Goal: Information Seeking & Learning: Learn about a topic

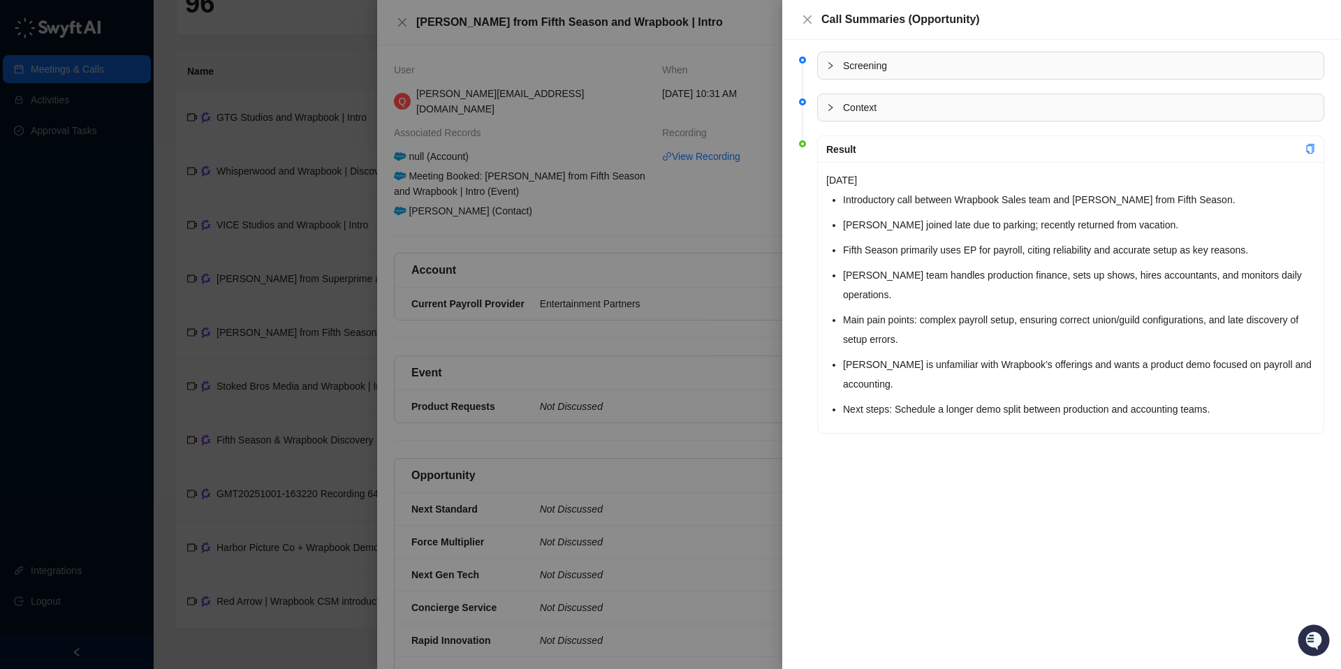
scroll to position [170, 0]
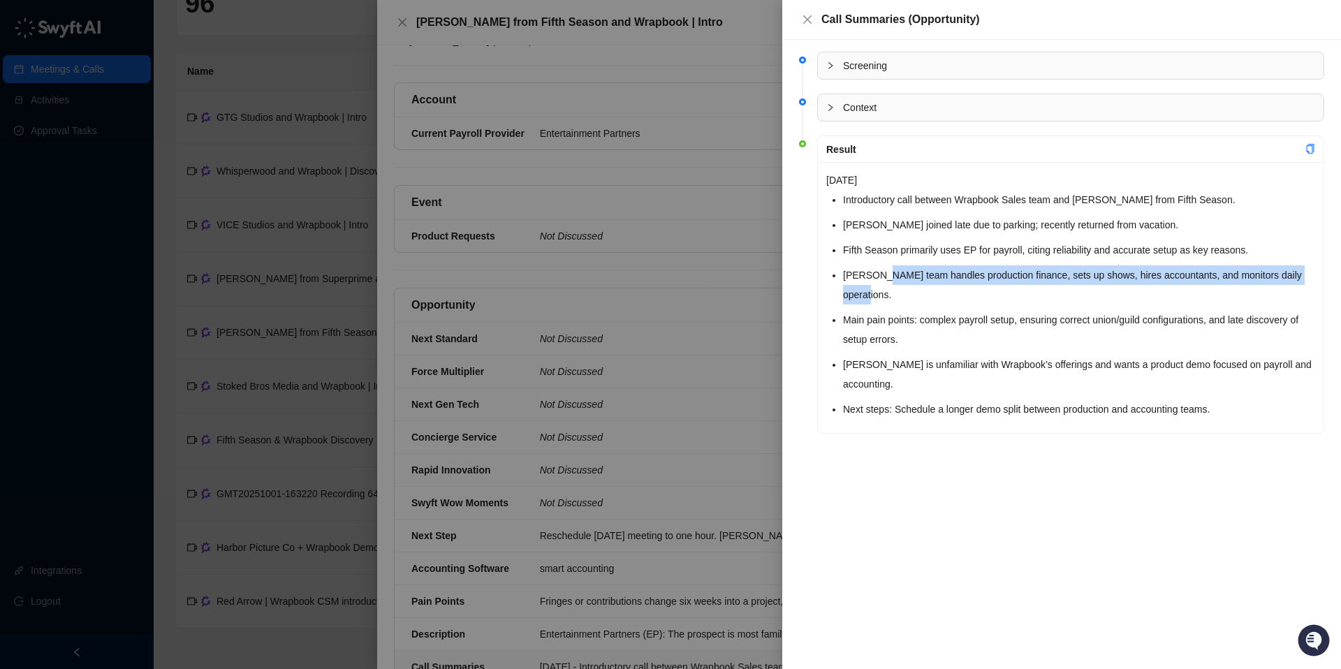
drag, startPoint x: 897, startPoint y: 296, endPoint x: 878, endPoint y: 283, distance: 23.3
click at [878, 283] on li "[PERSON_NAME] team handles production finance, sets up shows, hires accountants…" at bounding box center [1079, 284] width 472 height 39
copy li "team handles production finance, sets up shows, hires accountants, and monitors…"
click at [634, 411] on div at bounding box center [670, 334] width 1341 height 669
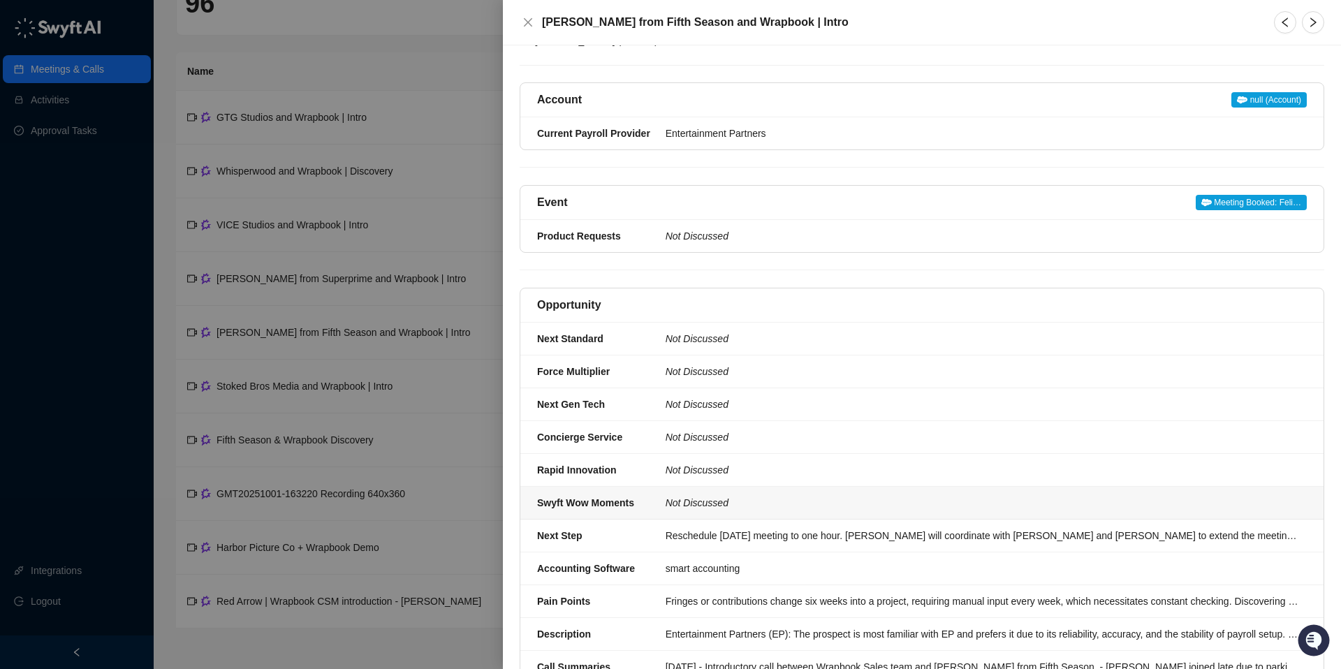
scroll to position [307, 0]
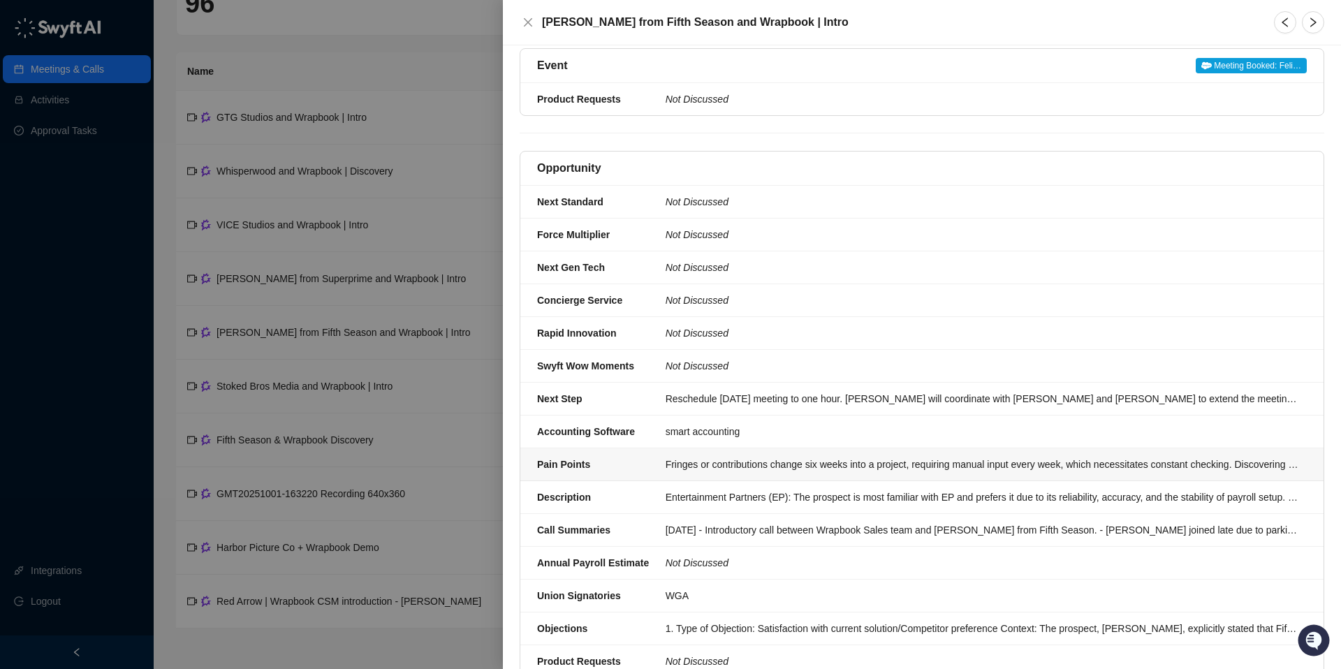
click at [687, 457] on div "Fringes or contributions change six weeks into a project, requiring manual inpu…" at bounding box center [982, 464] width 633 height 15
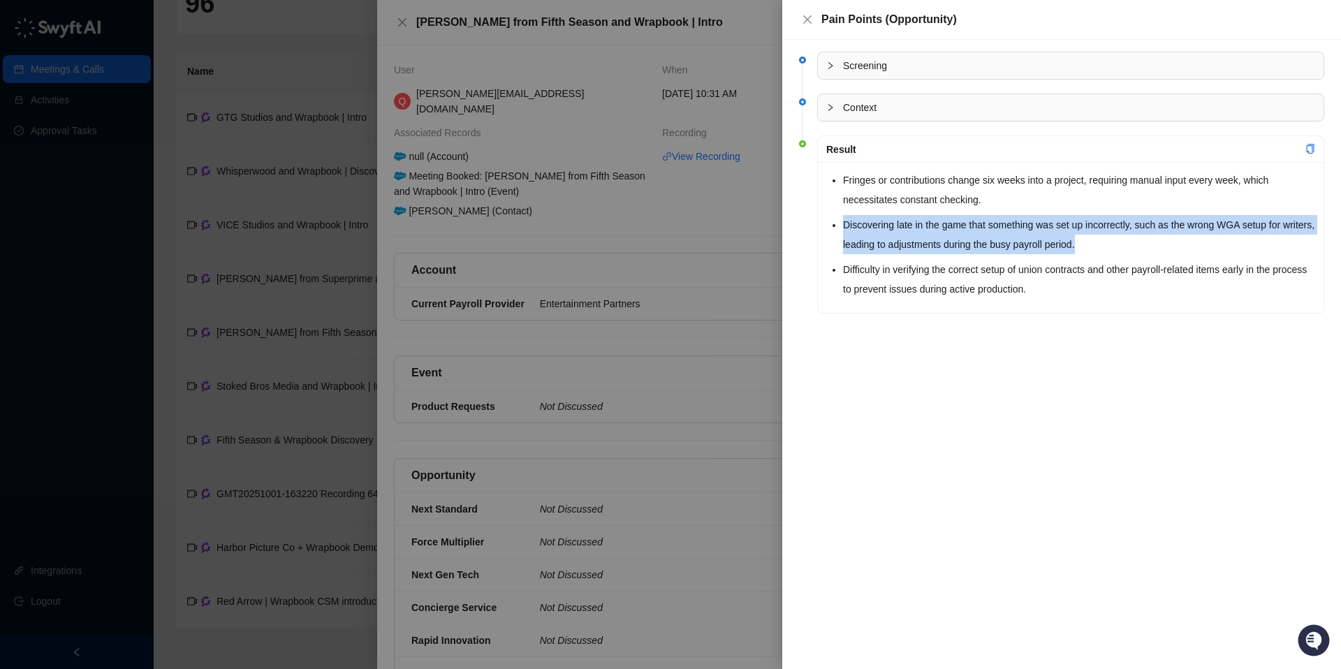
drag, startPoint x: 1128, startPoint y: 245, endPoint x: 843, endPoint y: 227, distance: 286.3
click at [843, 227] on li "Discovering late in the game that something was set up incorrectly, such as the…" at bounding box center [1079, 234] width 472 height 39
copy li "Discovering late in the game that something was set up incorrectly, such as the…"
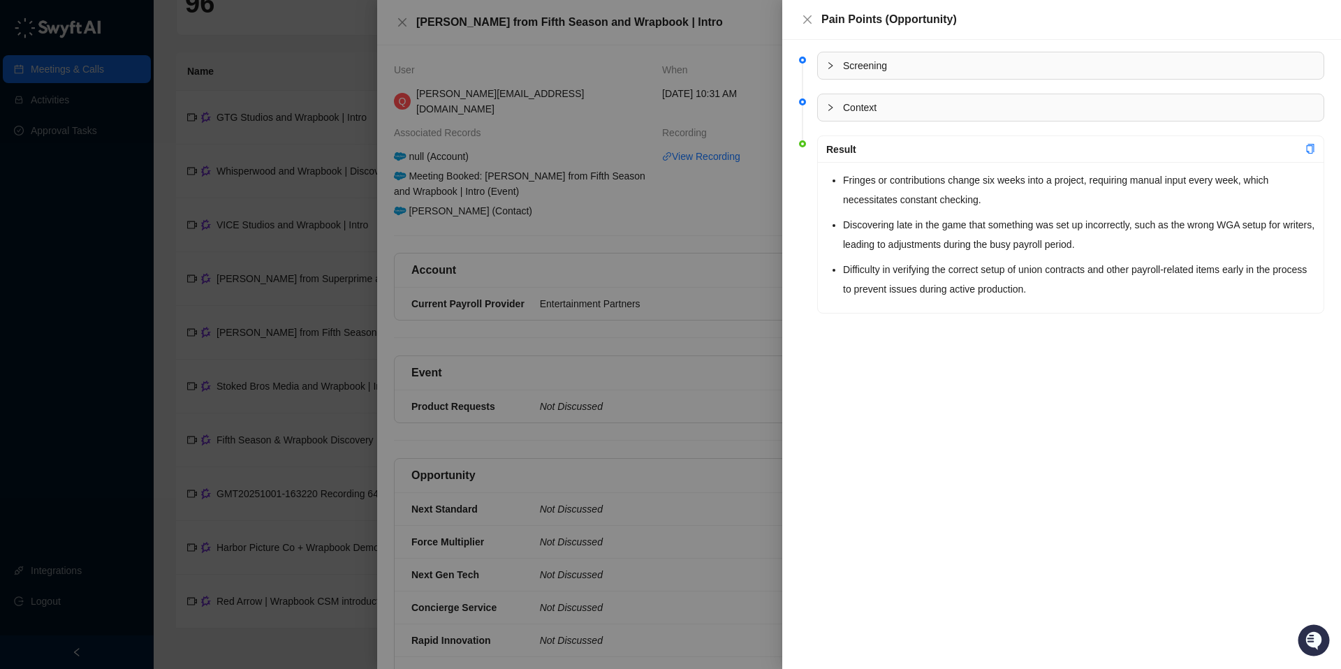
click at [742, 395] on div at bounding box center [670, 334] width 1341 height 669
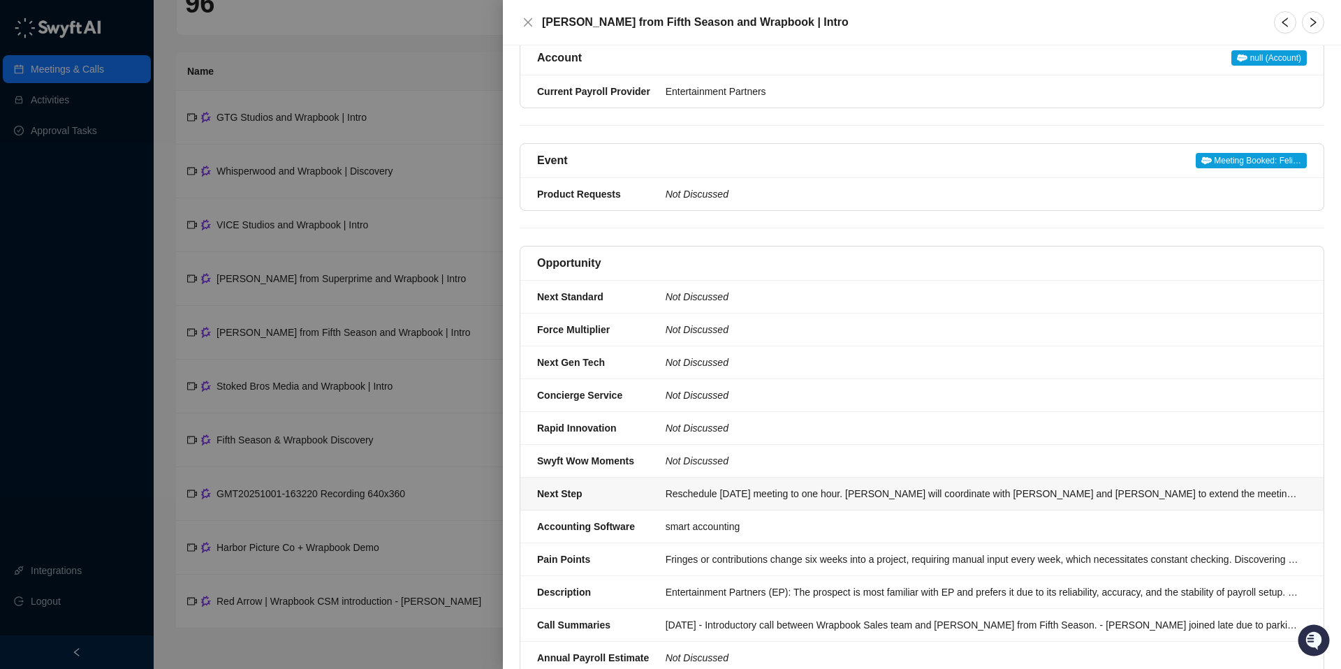
scroll to position [208, 0]
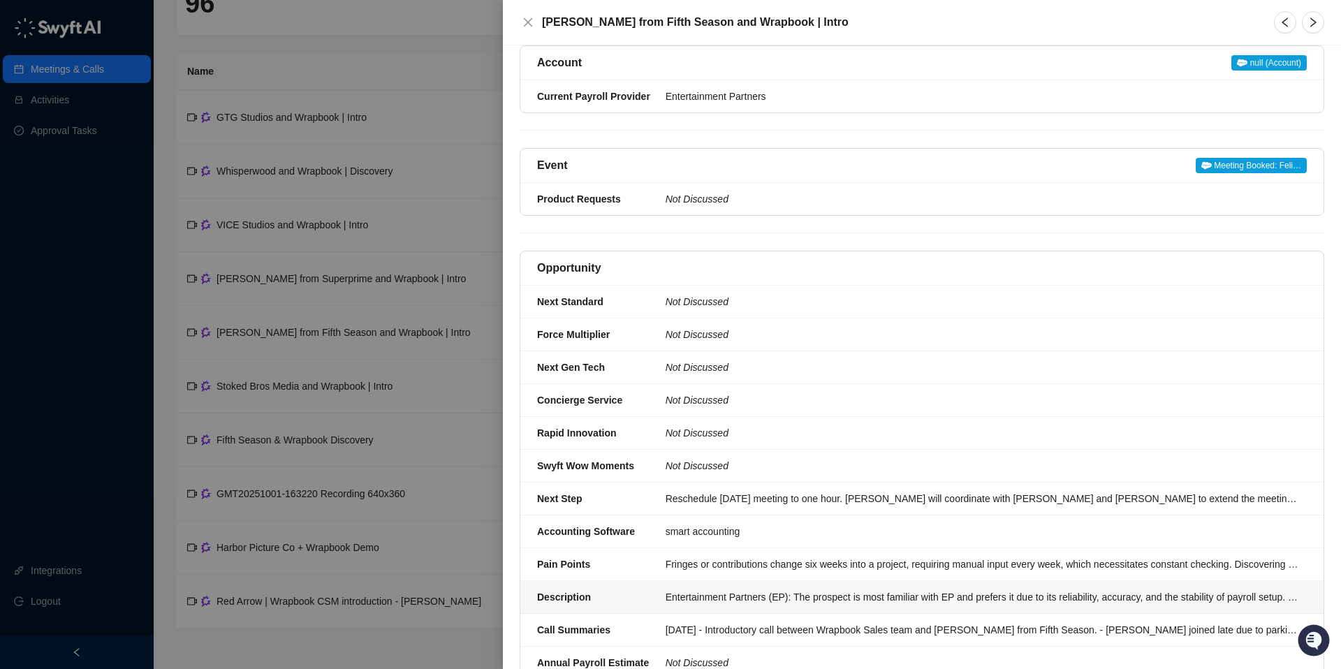
click at [716, 581] on li "Description Entertainment Partners (EP): The prospect is most familiar with EP …" at bounding box center [922, 597] width 803 height 33
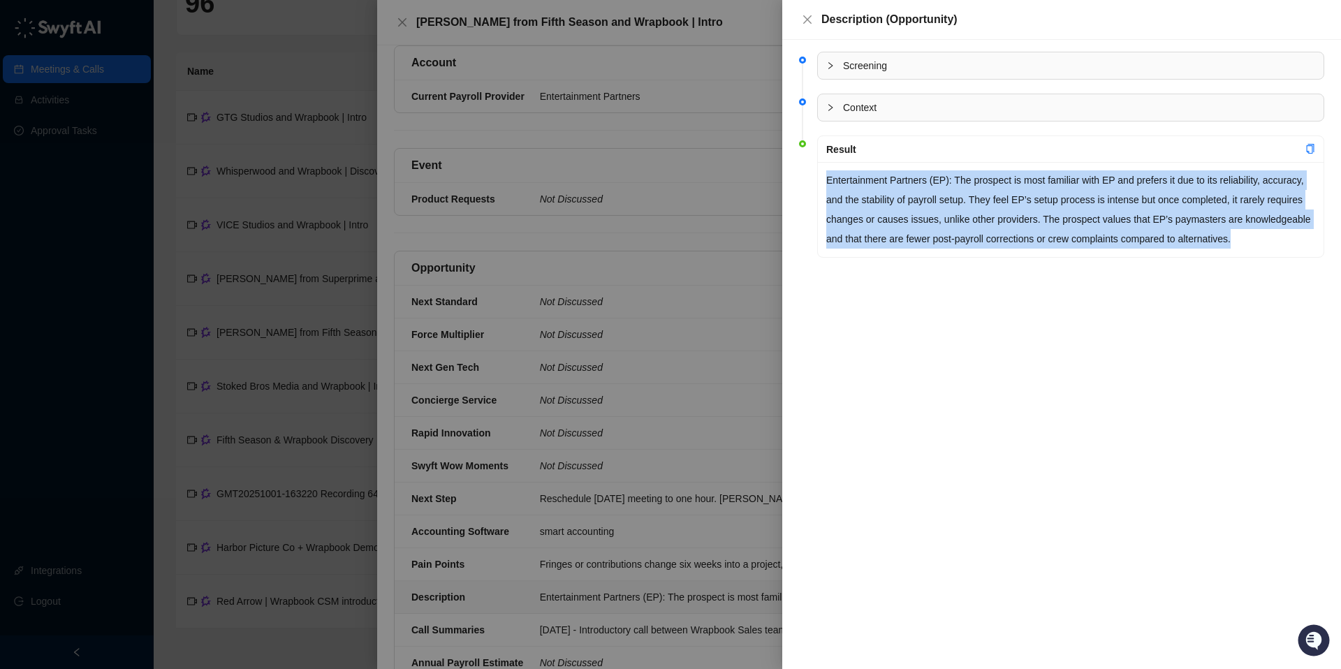
drag, startPoint x: 886, startPoint y: 260, endPoint x: 822, endPoint y: 189, distance: 95.5
click at [822, 189] on div "Entertainment Partners (EP): The prospect is most familiar with EP and prefers …" at bounding box center [1071, 209] width 506 height 95
copy p "Entertainment Partners (EP): The prospect is most familiar with EP and prefers …"
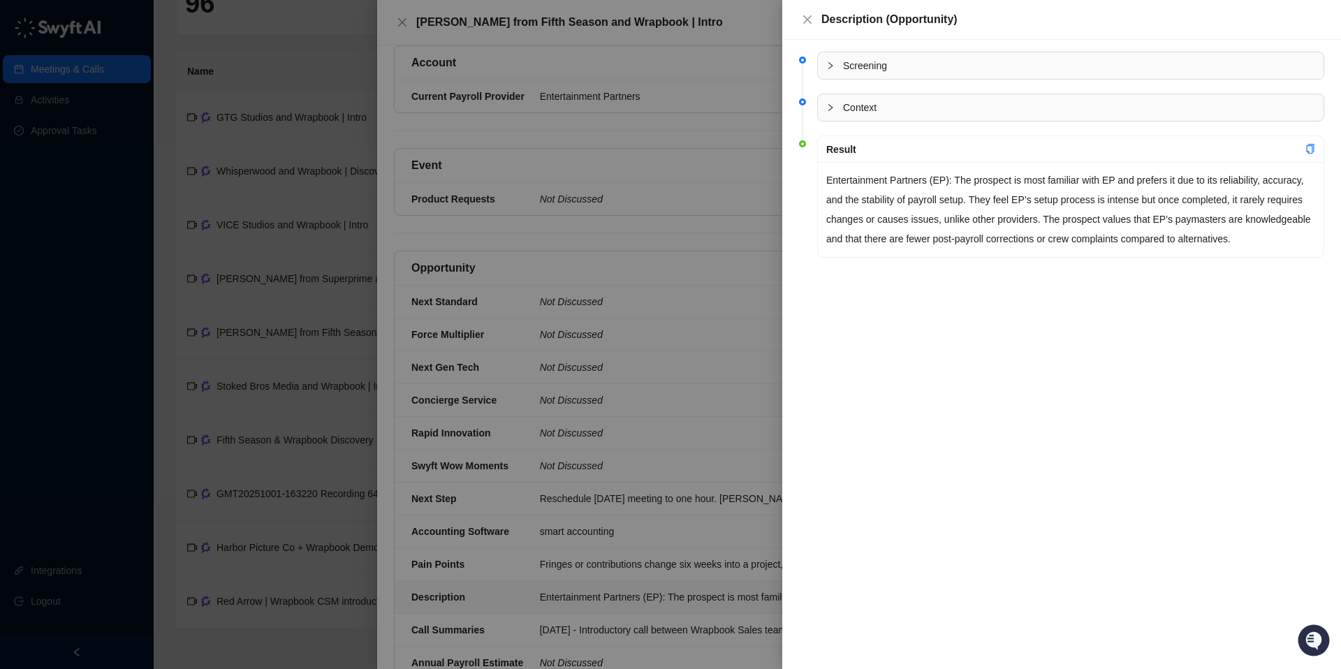
click at [576, 391] on div at bounding box center [670, 334] width 1341 height 669
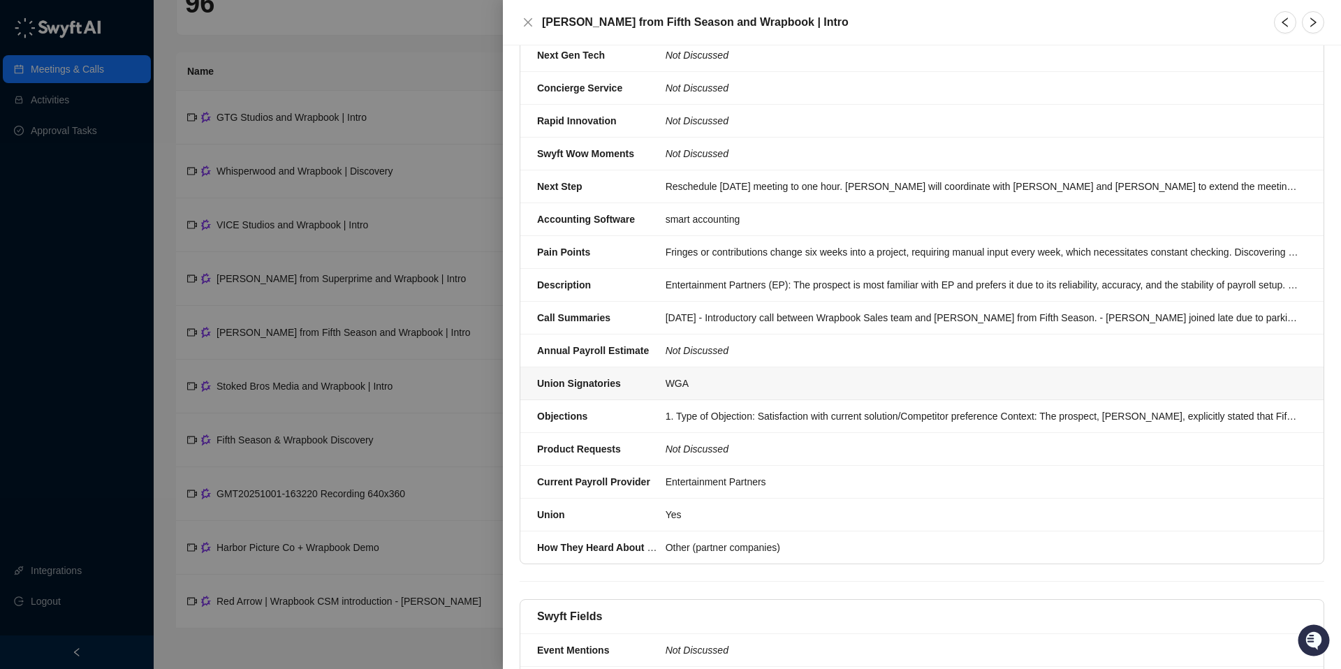
scroll to position [537, 0]
